Goal: Information Seeking & Learning: Find specific fact

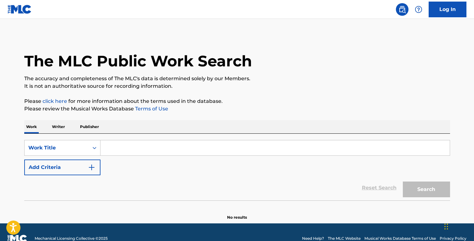
click at [153, 147] on input "Search Form" at bounding box center [276, 148] width 350 height 15
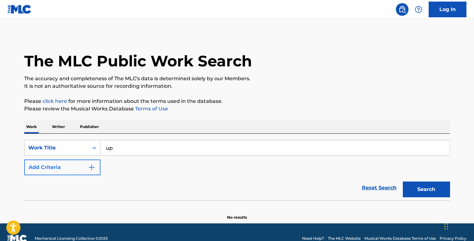
type input "up"
click at [85, 163] on button "Add Criteria" at bounding box center [62, 168] width 76 height 16
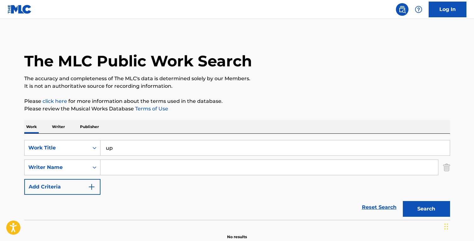
click at [115, 169] on input "Search Form" at bounding box center [270, 167] width 338 height 15
click at [403, 201] on button "Search" at bounding box center [426, 209] width 47 height 16
click at [106, 168] on input "[PERSON_NAME]" at bounding box center [270, 167] width 338 height 15
type input "[PERSON_NAME]"
click at [403, 201] on button "Search" at bounding box center [426, 209] width 47 height 16
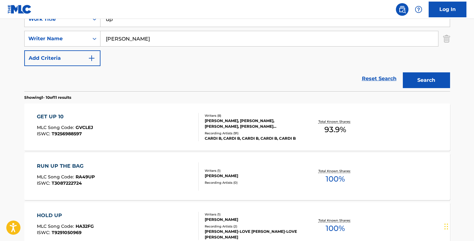
scroll to position [136, 0]
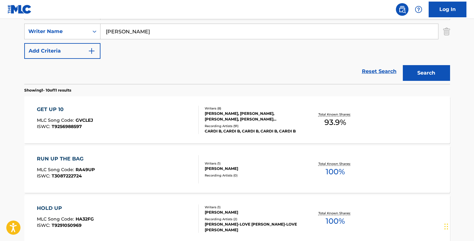
click at [111, 113] on div "GET UP 10 MLC Song Code : GVCLEJ ISWC : T9256988597" at bounding box center [118, 120] width 162 height 28
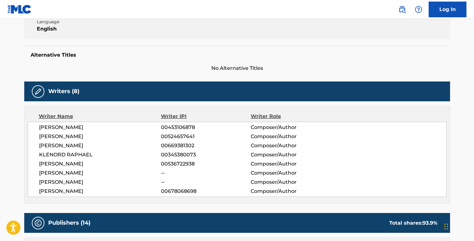
scroll to position [143, 0]
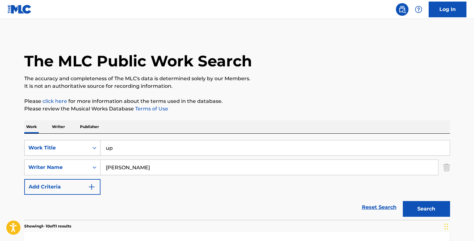
click at [86, 147] on div "SearchWithCriteriab15de2cb-526f-4b6d-b14b-047e7bc7e6ab Work Title up" at bounding box center [237, 148] width 426 height 16
type input "imaginary playerz"
click at [403, 201] on button "Search" at bounding box center [426, 209] width 47 height 16
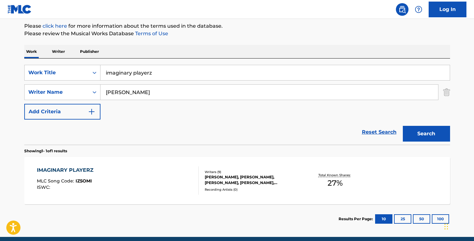
scroll to position [101, 0]
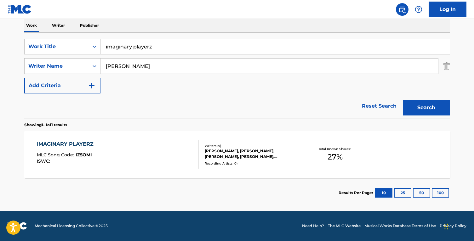
click at [89, 150] on div "IMAGINARY PLAYERZ MLC Song Code : IZ5OMI ISWC :" at bounding box center [67, 155] width 60 height 28
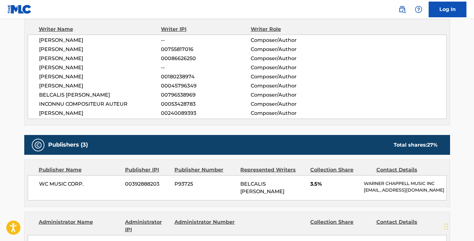
scroll to position [227, 0]
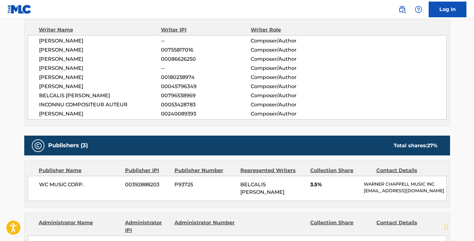
drag, startPoint x: 197, startPoint y: 58, endPoint x: 149, endPoint y: 59, distance: 47.6
click at [149, 59] on div "[PERSON_NAME] 00086626250 Composer/Author" at bounding box center [243, 59] width 408 height 8
drag, startPoint x: 111, startPoint y: 57, endPoint x: 29, endPoint y: 59, distance: 81.7
click at [29, 59] on div "[PERSON_NAME] -- Composer/Author [PERSON_NAME] 00755817016 Composer/Author [PER…" at bounding box center [237, 77] width 419 height 84
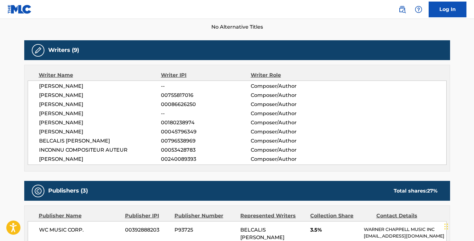
scroll to position [180, 0]
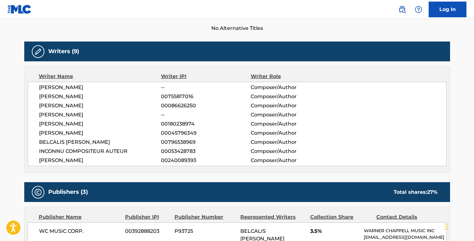
scroll to position [101, 0]
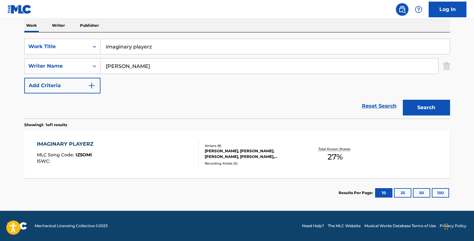
drag, startPoint x: 155, startPoint y: 47, endPoint x: 103, endPoint y: 44, distance: 52.4
click at [103, 44] on input "imaginary playerz" at bounding box center [276, 46] width 350 height 15
type input "i gotta hurt you"
click at [403, 100] on button "Search" at bounding box center [426, 108] width 47 height 16
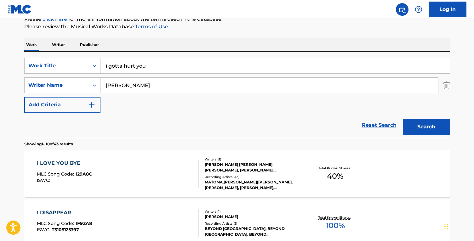
scroll to position [0, 0]
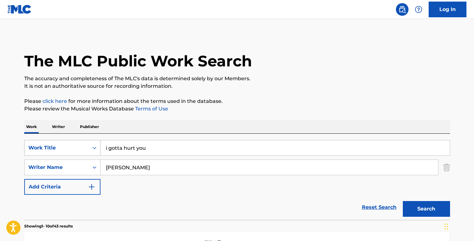
drag, startPoint x: 137, startPoint y: 147, endPoint x: 99, endPoint y: 143, distance: 38.3
click at [99, 143] on div "SearchWithCriteriab15de2cb-526f-4b6d-b14b-047e7bc7e6ab Work Title i gotta hurt …" at bounding box center [237, 148] width 426 height 16
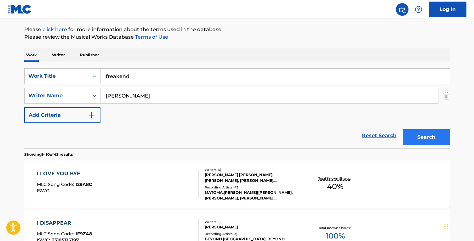
type input "freakend"
click at [415, 133] on button "Search" at bounding box center [426, 138] width 47 height 16
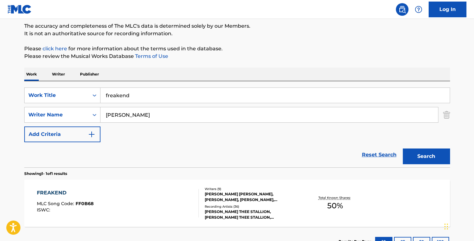
scroll to position [72, 0]
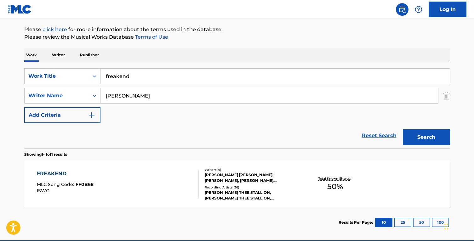
click at [121, 177] on div "FREAKEND MLC Song Code : FF0B68 ISWC :" at bounding box center [118, 184] width 162 height 28
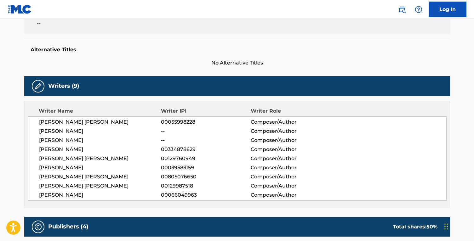
scroll to position [228, 0]
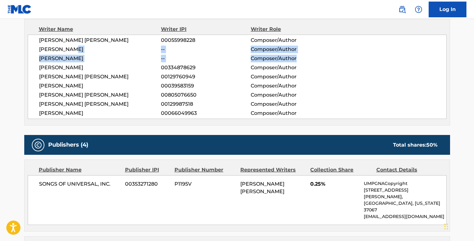
drag, startPoint x: 142, startPoint y: 51, endPoint x: 301, endPoint y: 57, distance: 159.6
click at [301, 57] on div "[PERSON_NAME] [PERSON_NAME] 00055998228 Composer/Author [PERSON_NAME] -- Compos…" at bounding box center [237, 77] width 419 height 84
click at [301, 57] on span "Composer/Author" at bounding box center [292, 59] width 82 height 8
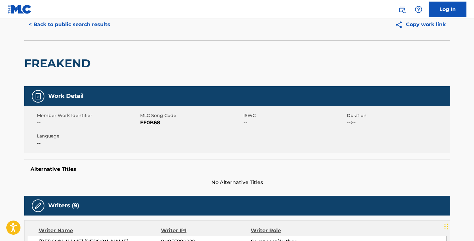
scroll to position [0, 0]
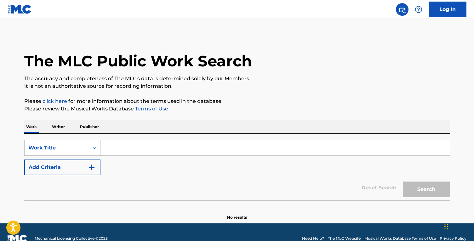
click at [205, 147] on input "Search Form" at bounding box center [276, 148] width 350 height 15
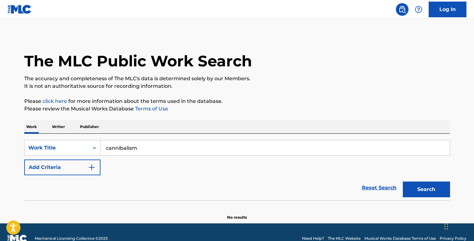
type input "cannibalism"
click at [403, 182] on button "Search" at bounding box center [426, 190] width 47 height 16
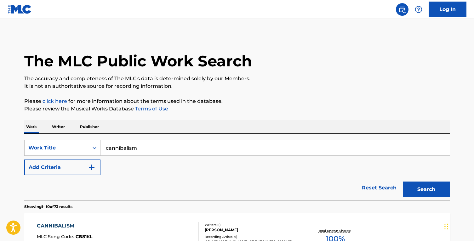
click at [75, 177] on div "Reset Search Search" at bounding box center [237, 188] width 426 height 25
click at [79, 168] on button "Add Criteria" at bounding box center [62, 168] width 76 height 16
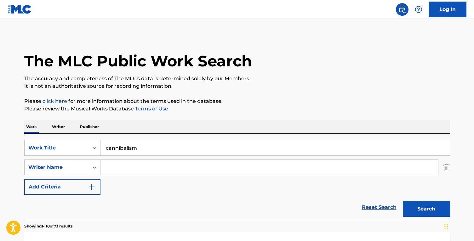
click at [133, 170] on input "Search Form" at bounding box center [270, 167] width 338 height 15
click at [237, 159] on div "SearchWithCriteria74f6e362-1c9c-4226-ab02-ca8a8c87f75f Work Title cannibalism S…" at bounding box center [237, 167] width 426 height 55
click at [228, 166] on input "Search Form" at bounding box center [270, 167] width 338 height 15
type input "martin"
click at [403, 201] on button "Search" at bounding box center [426, 209] width 47 height 16
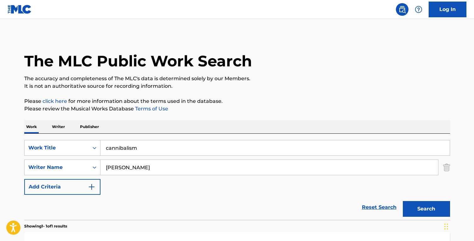
scroll to position [101, 0]
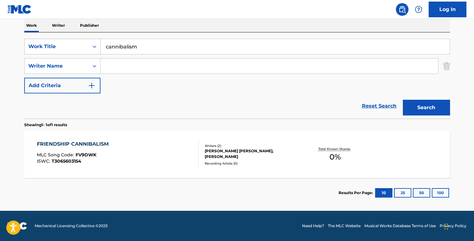
drag, startPoint x: 143, startPoint y: 43, endPoint x: 89, endPoint y: 39, distance: 54.3
click at [89, 39] on div "SearchWithCriteria74f6e362-1c9c-4226-ab02-ca8a8c87f75f Work Title cannibalism" at bounding box center [237, 47] width 426 height 16
type input "erotic electronic"
click at [403, 100] on button "Search" at bounding box center [426, 108] width 47 height 16
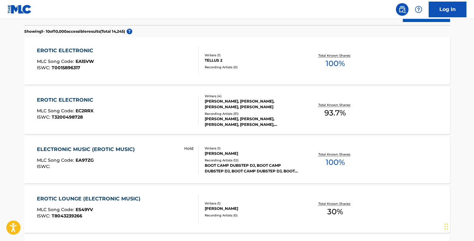
scroll to position [197, 0]
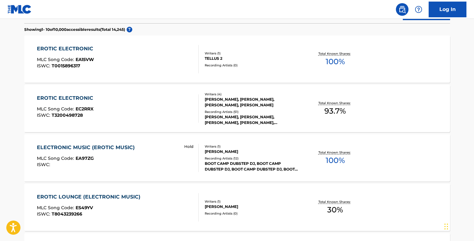
click at [74, 98] on div "EROTIC ELECTRONIC" at bounding box center [67, 99] width 60 height 8
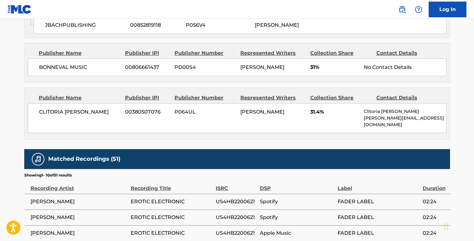
scroll to position [479, 0]
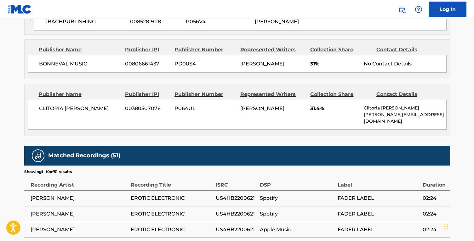
drag, startPoint x: 241, startPoint y: 112, endPoint x: 266, endPoint y: 122, distance: 27.3
click at [266, 113] on div "CATHERINE GRACE GARNER" at bounding box center [272, 109] width 65 height 8
drag, startPoint x: 266, startPoint y: 119, endPoint x: 239, endPoint y: 115, distance: 27.5
click at [239, 115] on div "CLITORIA MCDONALD 00380507076 P064UL CATHERINE GRACE GARNER 31.4% Clitoria Mcdo…" at bounding box center [237, 115] width 419 height 30
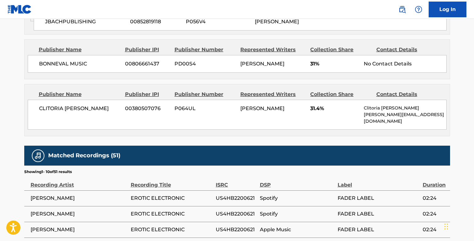
click at [286, 113] on div "CATHERINE GRACE GARNER" at bounding box center [272, 109] width 65 height 8
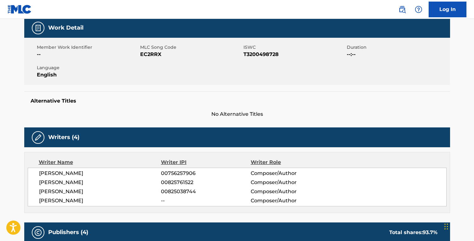
scroll to position [0, 0]
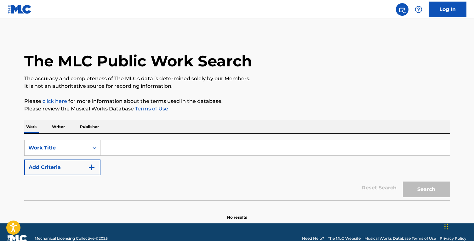
click at [135, 146] on input "Search Form" at bounding box center [276, 148] width 350 height 15
click at [84, 163] on button "Add Criteria" at bounding box center [62, 168] width 76 height 16
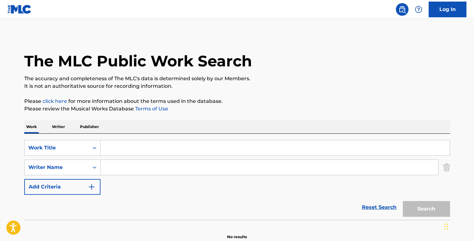
click at [142, 153] on input "Search Form" at bounding box center [276, 148] width 350 height 15
click at [143, 148] on input "Search Form" at bounding box center [276, 148] width 350 height 15
type input "too much"
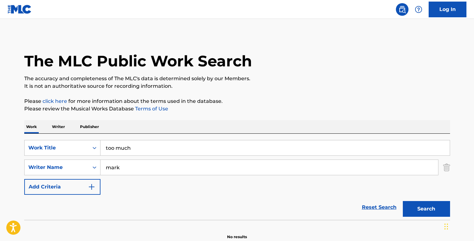
click at [403, 201] on button "Search" at bounding box center [426, 209] width 47 height 16
click at [106, 168] on input "mark" at bounding box center [270, 167] width 338 height 15
type input "amber mark"
click at [403, 201] on button "Search" at bounding box center [426, 209] width 47 height 16
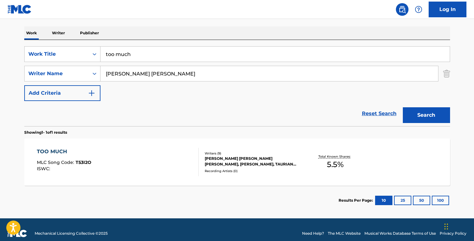
scroll to position [89, 0]
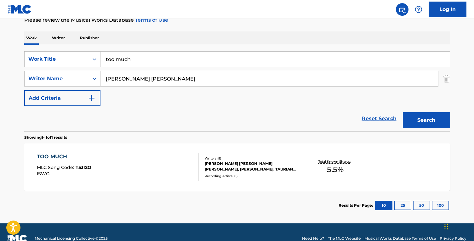
click at [61, 157] on div "TOO MUCH" at bounding box center [64, 157] width 55 height 8
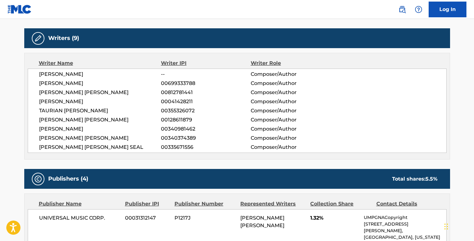
scroll to position [203, 0]
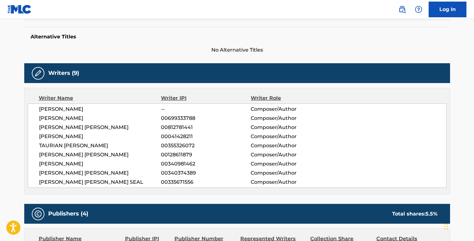
scroll to position [101, 0]
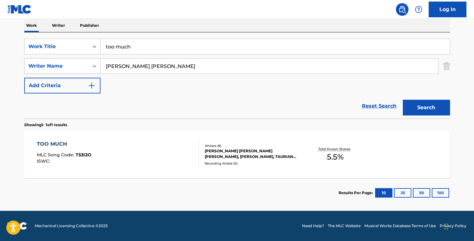
drag, startPoint x: 95, startPoint y: 63, endPoint x: 78, endPoint y: 61, distance: 17.1
click at [78, 61] on div "SearchWithCriteriafb2ba174-1604-4a50-a4a7-dbf6ec405c93 Writer Name amber mark" at bounding box center [237, 66] width 426 height 16
type input "chase worrell"
click at [403, 100] on button "Search" at bounding box center [426, 108] width 47 height 16
drag, startPoint x: 140, startPoint y: 48, endPoint x: 87, endPoint y: 34, distance: 54.6
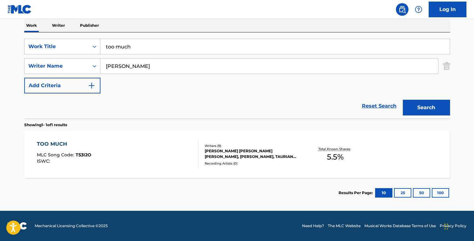
click at [87, 34] on div "SearchWithCriteria49435627-7654-477b-a2f2-231edd839cff Work Title too much Sear…" at bounding box center [237, 75] width 426 height 86
click at [61, 22] on p "Writer" at bounding box center [58, 25] width 17 height 13
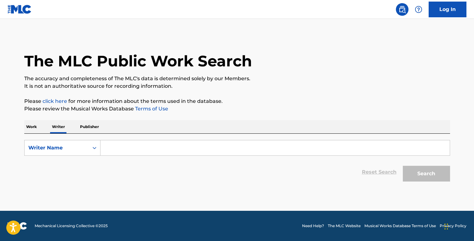
click at [144, 149] on input "Search Form" at bounding box center [276, 148] width 350 height 15
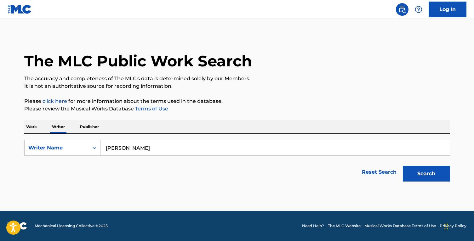
type input "chase worrell"
click at [403, 166] on button "Search" at bounding box center [426, 174] width 47 height 16
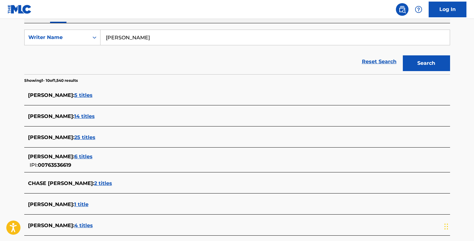
scroll to position [118, 0]
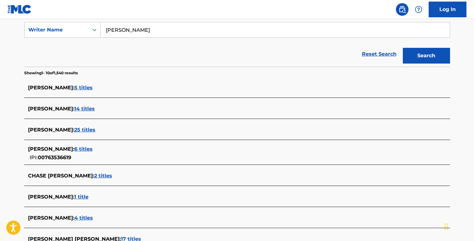
click at [90, 149] on span "6 titles" at bounding box center [83, 149] width 18 height 6
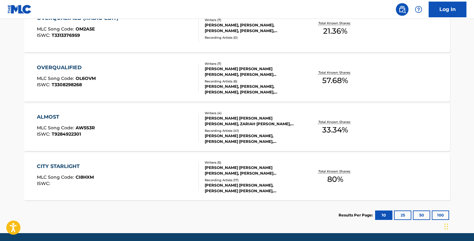
scroll to position [306, 0]
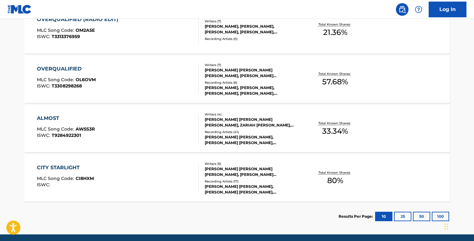
click at [65, 167] on div "CITY STARLIGHT" at bounding box center [65, 168] width 57 height 8
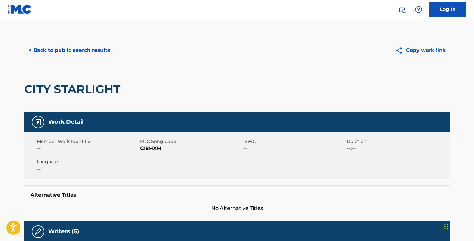
click at [215, 58] on div "< Back to public search results" at bounding box center [130, 51] width 213 height 16
click at [169, 211] on span "No Alternative Titles" at bounding box center [237, 209] width 426 height 8
